Goal: Communication & Community: Answer question/provide support

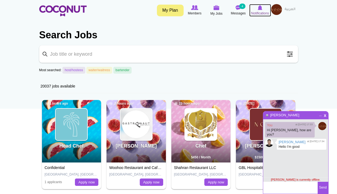
click at [262, 13] on span "Notifications" at bounding box center [260, 13] width 18 height 5
click at [239, 10] on img at bounding box center [238, 7] width 5 height 5
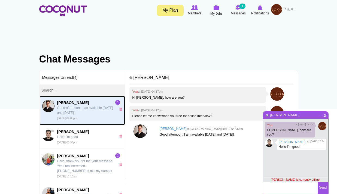
click at [78, 112] on p "Good afternoon, I am available [DATE] and [DATE]!" at bounding box center [85, 111] width 56 height 10
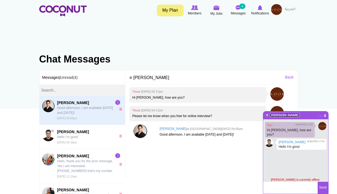
click at [283, 115] on link "[PERSON_NAME]" at bounding box center [285, 115] width 30 height 4
click at [291, 188] on textarea at bounding box center [290, 188] width 54 height 12
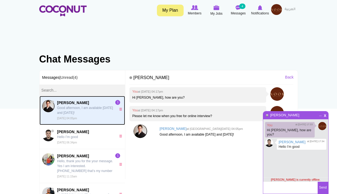
drag, startPoint x: 78, startPoint y: 113, endPoint x: 85, endPoint y: 115, distance: 7.6
click at [78, 113] on p "Good afternoon, I am available [DATE] and [DATE]!" at bounding box center [85, 111] width 56 height 10
click at [139, 131] on img at bounding box center [140, 132] width 14 height 14
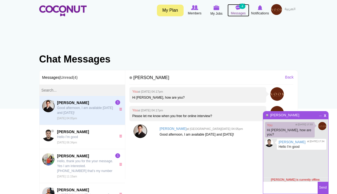
click at [236, 8] on img at bounding box center [238, 7] width 5 height 5
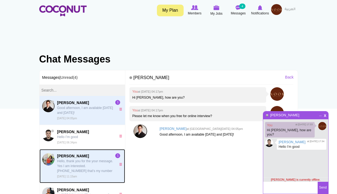
click at [72, 169] on p "Hello, thank you for the your message. Yes I am interested. [PHONE_NUMBER] that…" at bounding box center [85, 166] width 56 height 15
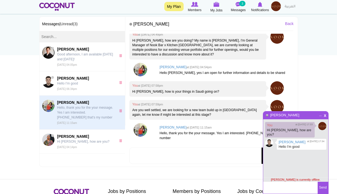
scroll to position [54, 0]
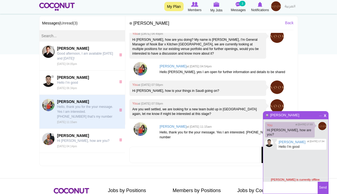
click at [329, 116] on body "Toggle navigation My Plan Members My Jobs Post a Job Messages 3 Notifications M…" at bounding box center [168, 106] width 337 height 321
click at [326, 117] on span "x" at bounding box center [325, 115] width 5 height 4
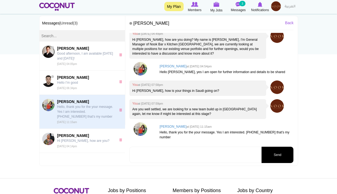
click at [265, 134] on p "Hello, thank you for the your message. Yes I am interested. [PHONE_NUMBER] that…" at bounding box center [225, 134] width 131 height 9
click at [264, 134] on p "Hello, thank you for the your message. Yes I am interested. [PHONE_NUMBER] that…" at bounding box center [225, 134] width 131 height 9
click at [266, 133] on p "Hello, thank you for the your message. Yes I am interested. [PHONE_NUMBER] that…" at bounding box center [225, 134] width 131 height 9
drag, startPoint x: 268, startPoint y: 133, endPoint x: 259, endPoint y: 133, distance: 9.3
click at [259, 133] on p "Hello, thank you for the your message. Yes I am interested. [PHONE_NUMBER] that…" at bounding box center [225, 134] width 131 height 9
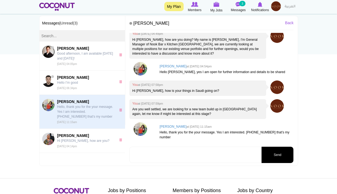
drag, startPoint x: 259, startPoint y: 133, endPoint x: 268, endPoint y: 134, distance: 9.3
click at [268, 134] on p "Hello, thank you for the your message. Yes I am interested. [PHONE_NUMBER] that…" at bounding box center [225, 134] width 131 height 9
click at [268, 132] on p "Hello, thank you for the your message. Yes I am interested. [PHONE_NUMBER] that…" at bounding box center [225, 134] width 131 height 9
click at [269, 133] on p "Hello, thank you for the your message. Yes I am interested. +995598736304 that'…" at bounding box center [225, 134] width 131 height 9
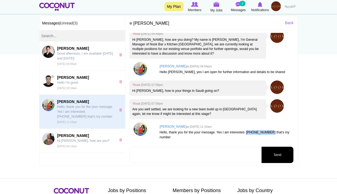
copy p "+995598736304"
drag, startPoint x: 245, startPoint y: 133, endPoint x: 269, endPoint y: 134, distance: 23.7
click at [269, 134] on p "Hello, thank you for the your message. Yes I am interested. +995598736304 that'…" at bounding box center [225, 134] width 131 height 9
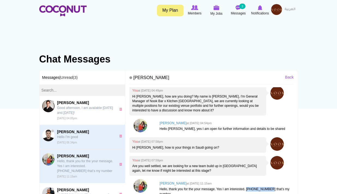
scroll to position [0, 0]
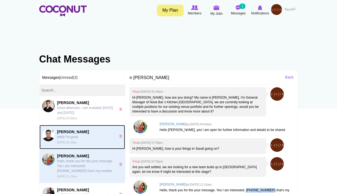
click at [77, 144] on small "Sun, Aug 31st, 2025 06:34pm" at bounding box center [67, 142] width 20 height 3
click at [94, 141] on span "Adrian Hokja Hello I’m good Sun, Aug 31st, 2025 06:34pm" at bounding box center [85, 137] width 56 height 16
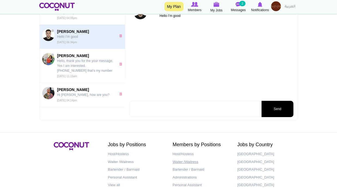
scroll to position [109, 0]
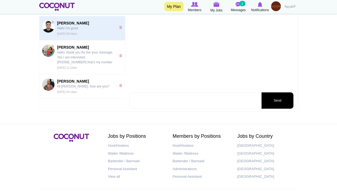
click at [169, 98] on textarea at bounding box center [194, 101] width 131 height 16
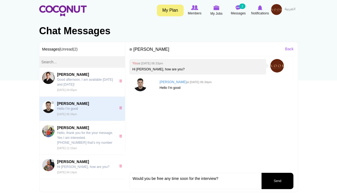
scroll to position [54, 0]
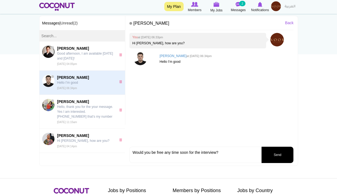
click at [133, 154] on textarea "Would you be free any time soon for the interview?" at bounding box center [194, 155] width 131 height 16
type textarea "Hi Adrian, hope all is well. Would you be free any time soon for the interview?"
click at [273, 153] on button "Send" at bounding box center [277, 155] width 32 height 16
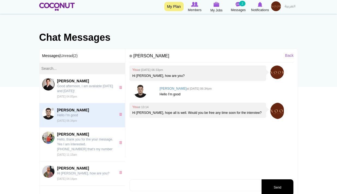
scroll to position [0, 0]
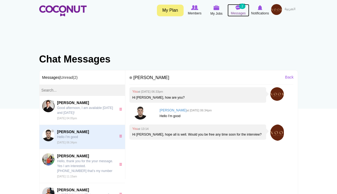
click at [243, 11] on span "Messages" at bounding box center [238, 13] width 15 height 5
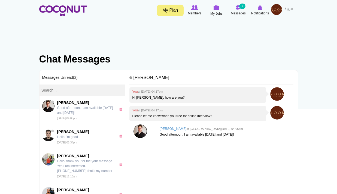
click at [273, 9] on img at bounding box center [276, 9] width 11 height 11
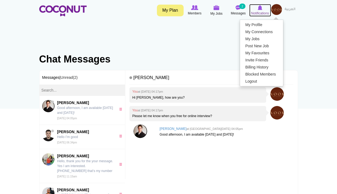
click at [261, 10] on img at bounding box center [260, 7] width 5 height 5
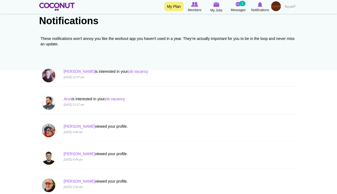
scroll to position [136, 0]
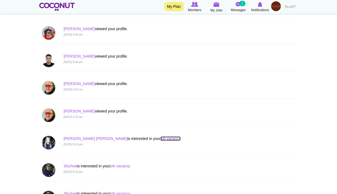
click at [160, 140] on link "job vacancy" at bounding box center [170, 139] width 20 height 4
click at [71, 138] on link "Eulogia Marisol" at bounding box center [95, 139] width 64 height 4
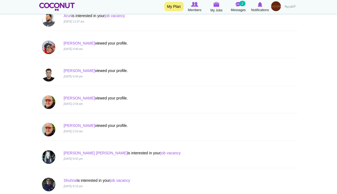
scroll to position [54, 0]
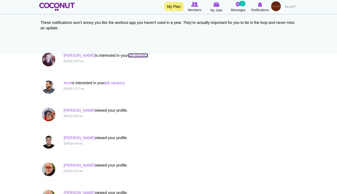
click at [128, 54] on link "job vacancy" at bounding box center [138, 55] width 20 height 4
click at [238, 5] on img at bounding box center [238, 4] width 5 height 5
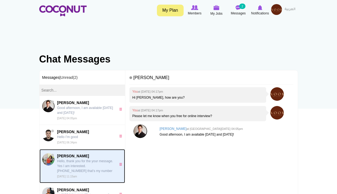
click at [92, 165] on p "Hello, thank you for the your message. Yes I am interested. +995598736304 that'…" at bounding box center [85, 166] width 56 height 15
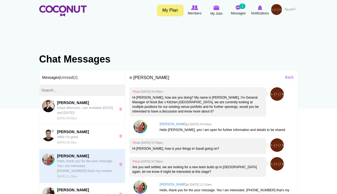
scroll to position [4, 0]
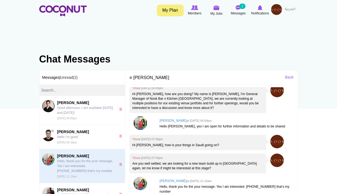
click at [145, 121] on img at bounding box center [140, 124] width 14 height 14
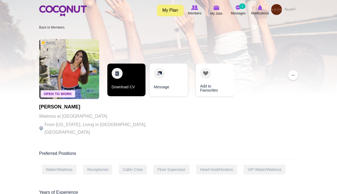
click at [132, 84] on link "Download CV" at bounding box center [126, 80] width 38 height 33
